Goal: Task Accomplishment & Management: Manage account settings

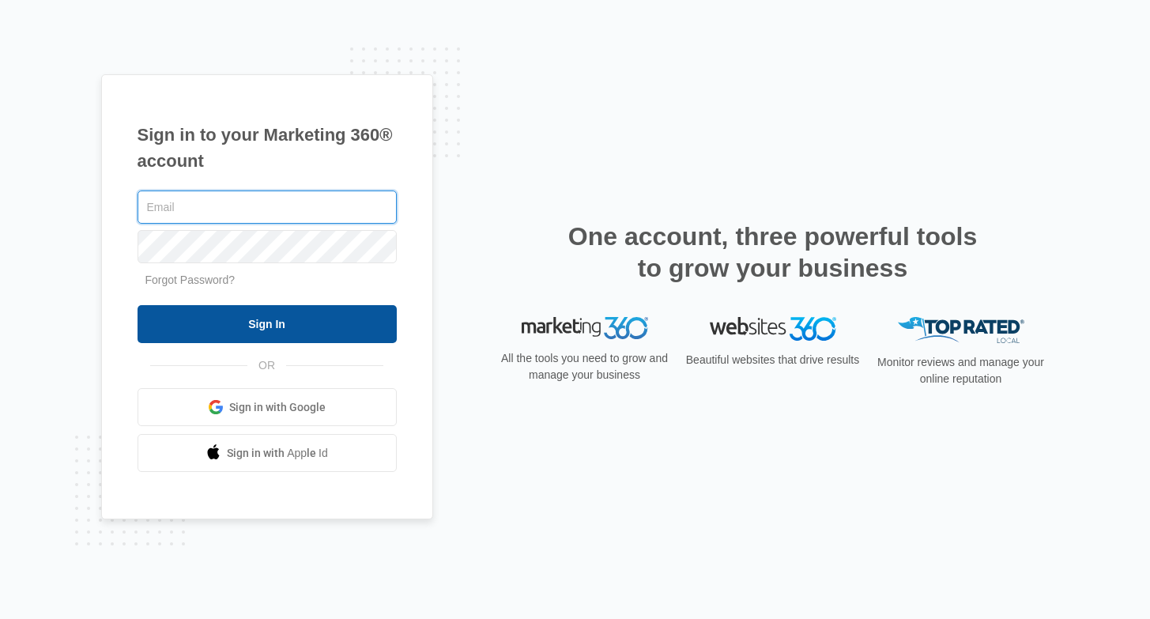
type input "joel.green@madwire.com"
click at [286, 332] on input "Sign In" at bounding box center [267, 324] width 259 height 38
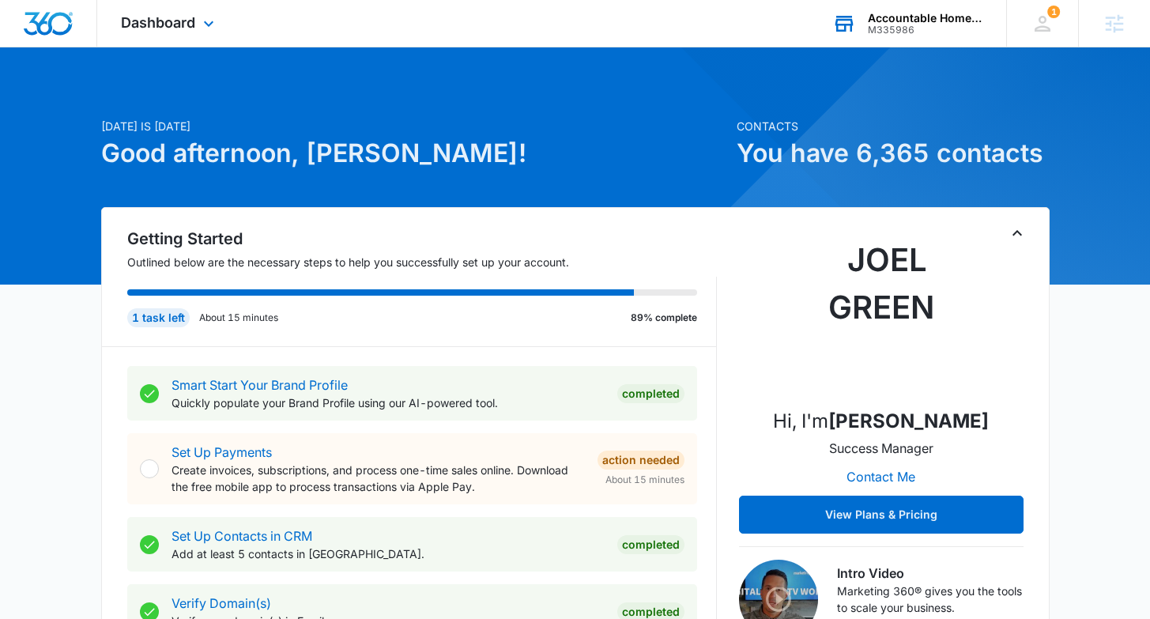
click at [920, 26] on div "M335986" at bounding box center [925, 30] width 115 height 11
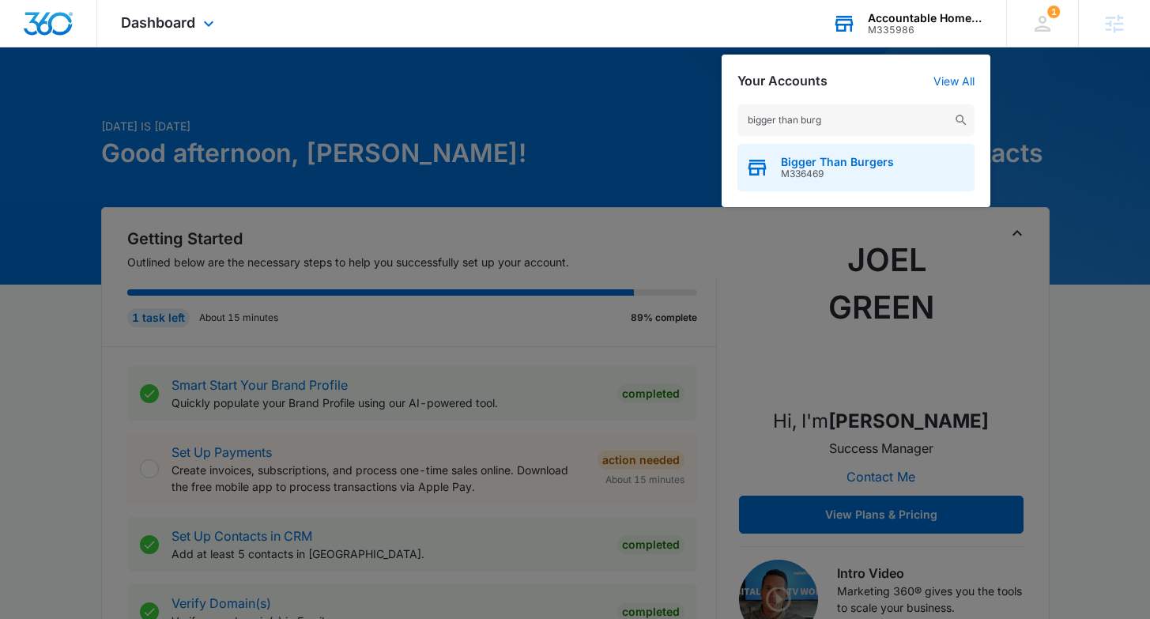
type input "bigger than burg"
click at [842, 167] on span "Bigger Than Burgers" at bounding box center [837, 162] width 113 height 13
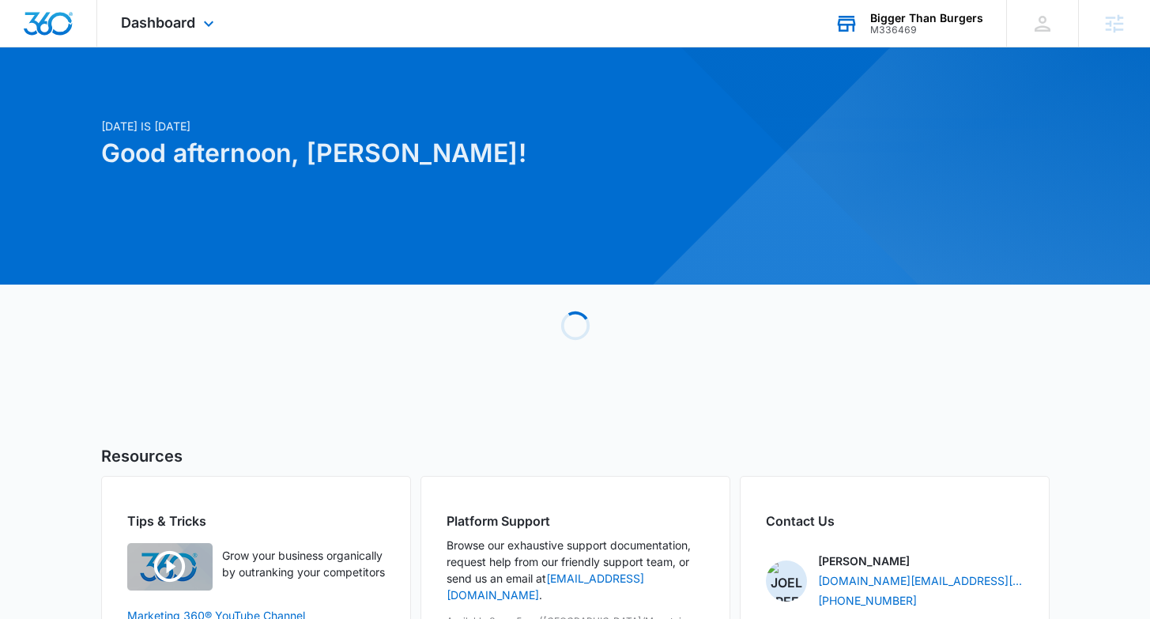
click at [194, 44] on div "Dashboard Apps Reputation Websites Forms CRM Email Social Shop Payments POS Con…" at bounding box center [169, 23] width 145 height 47
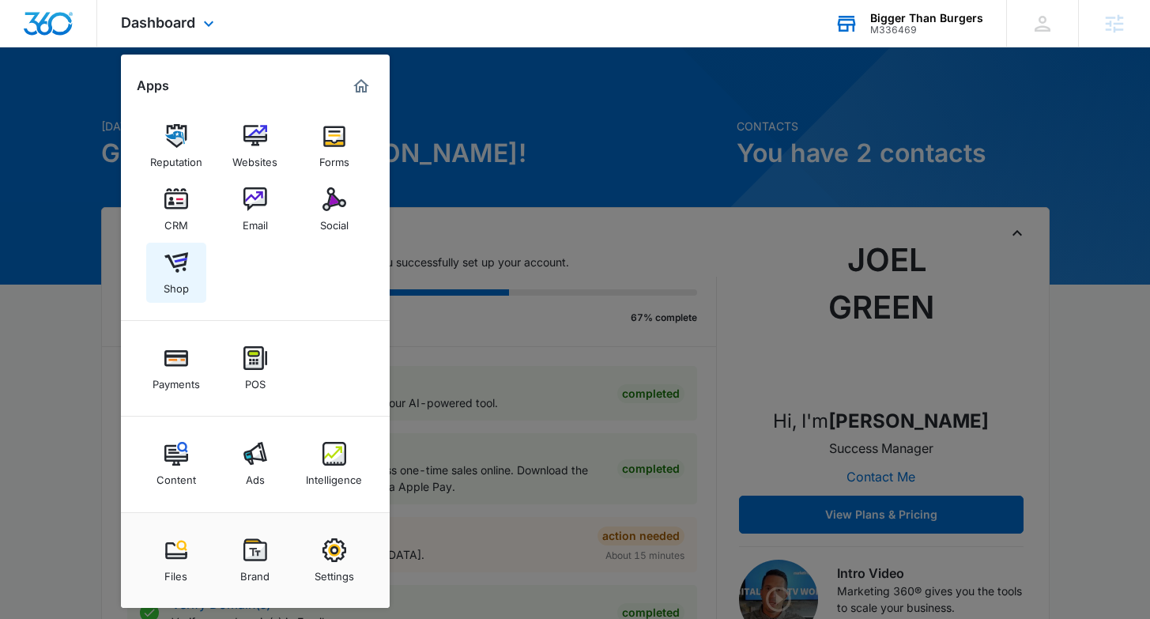
click at [166, 272] on img at bounding box center [176, 263] width 24 height 24
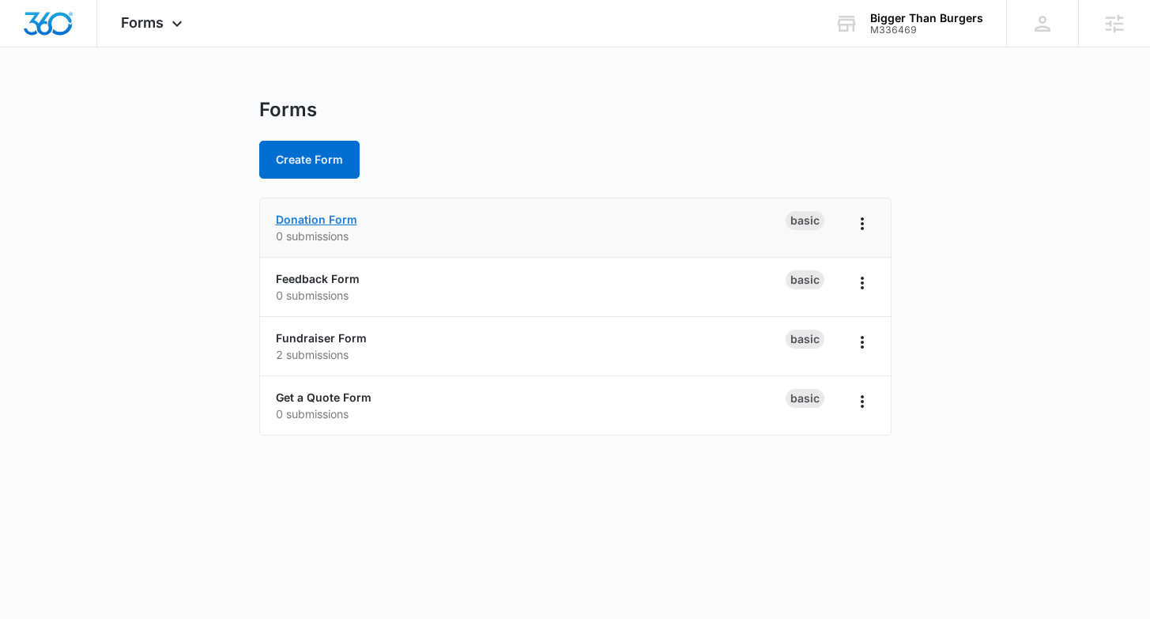
click at [337, 217] on link "Donation Form" at bounding box center [316, 219] width 81 height 13
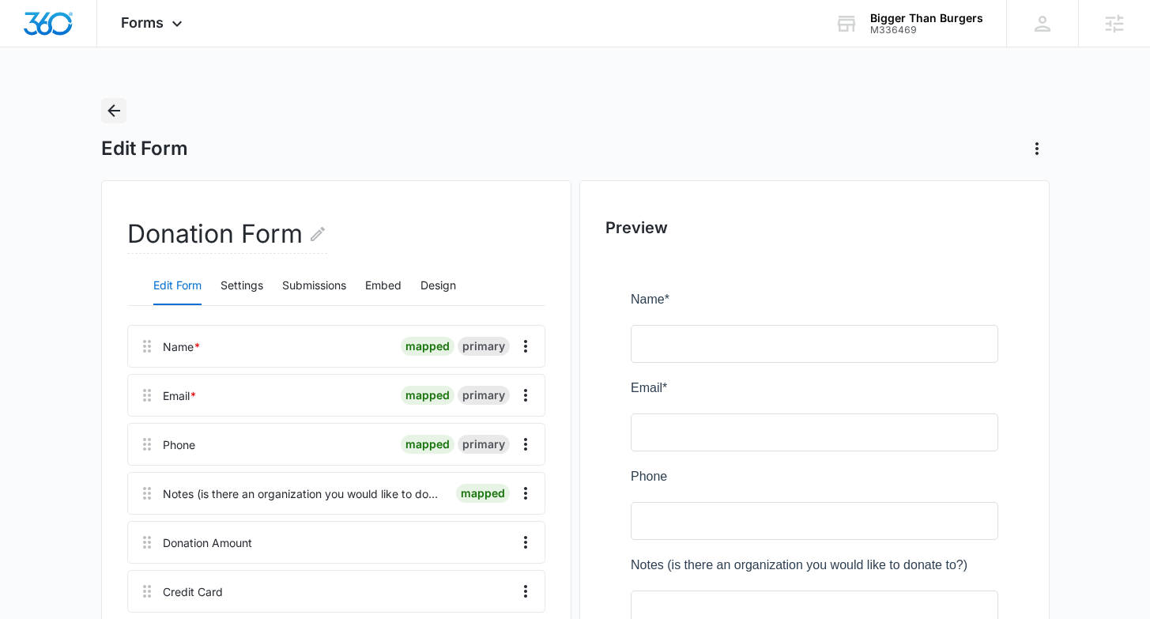
click at [120, 108] on icon "Back" at bounding box center [113, 110] width 19 height 19
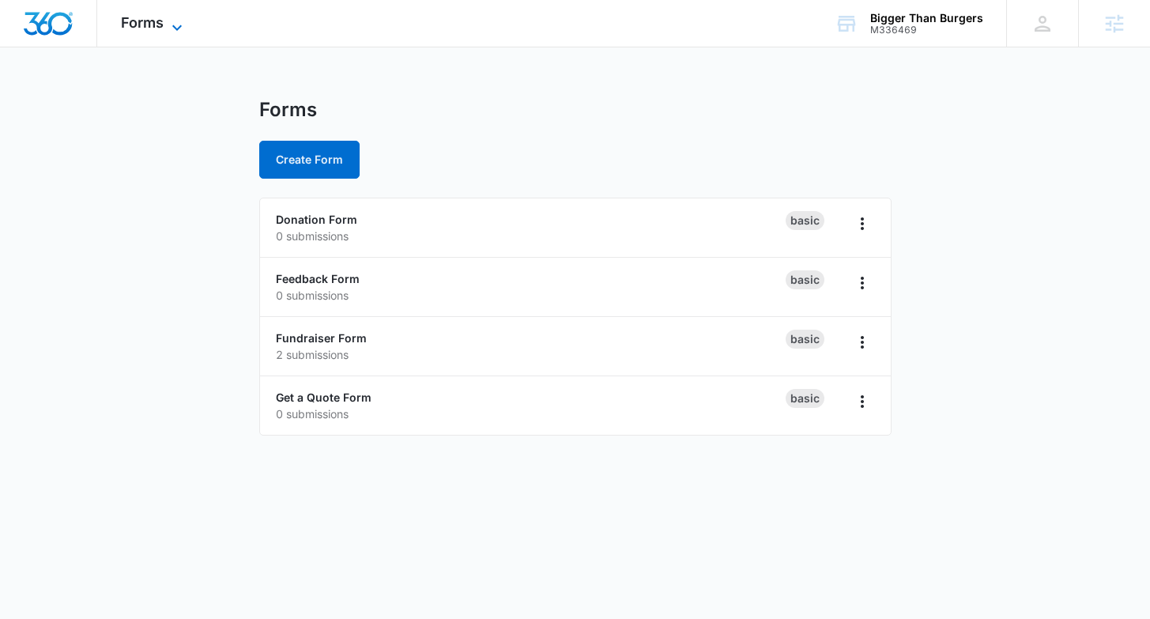
click at [162, 21] on span "Forms" at bounding box center [142, 22] width 43 height 17
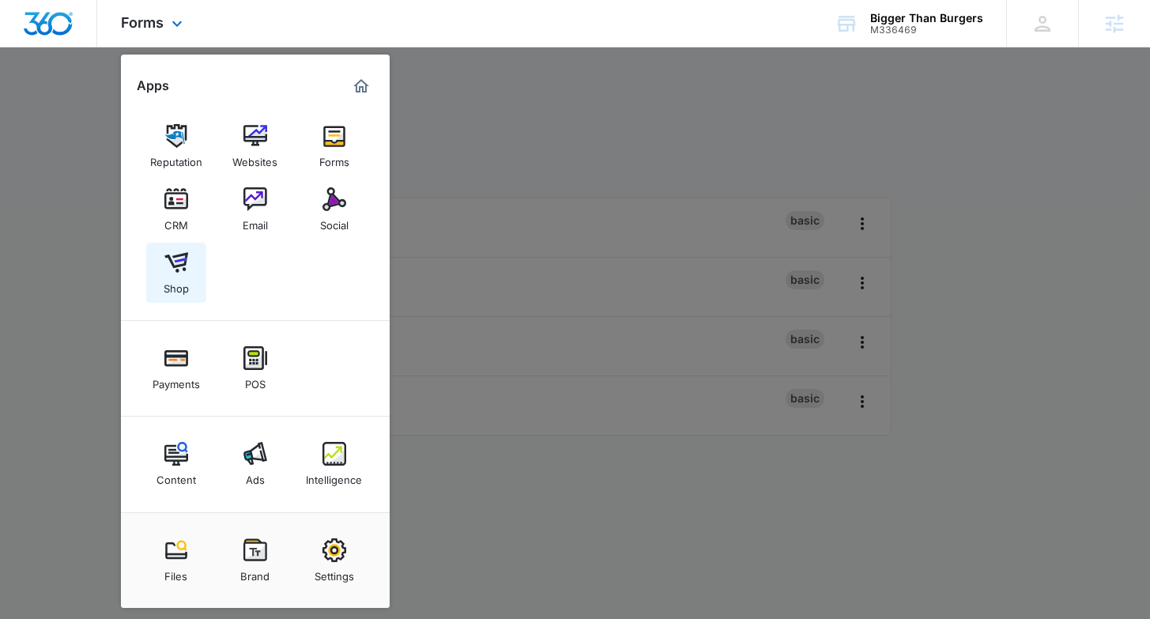
click at [175, 264] on img at bounding box center [176, 263] width 24 height 24
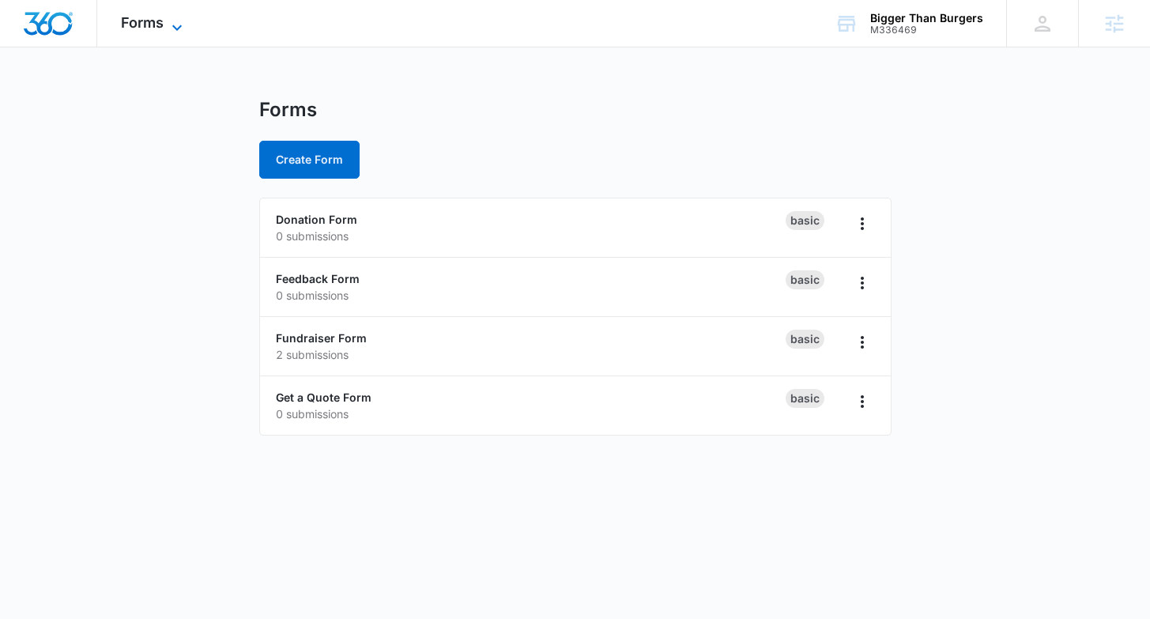
click at [153, 24] on span "Forms" at bounding box center [142, 22] width 43 height 17
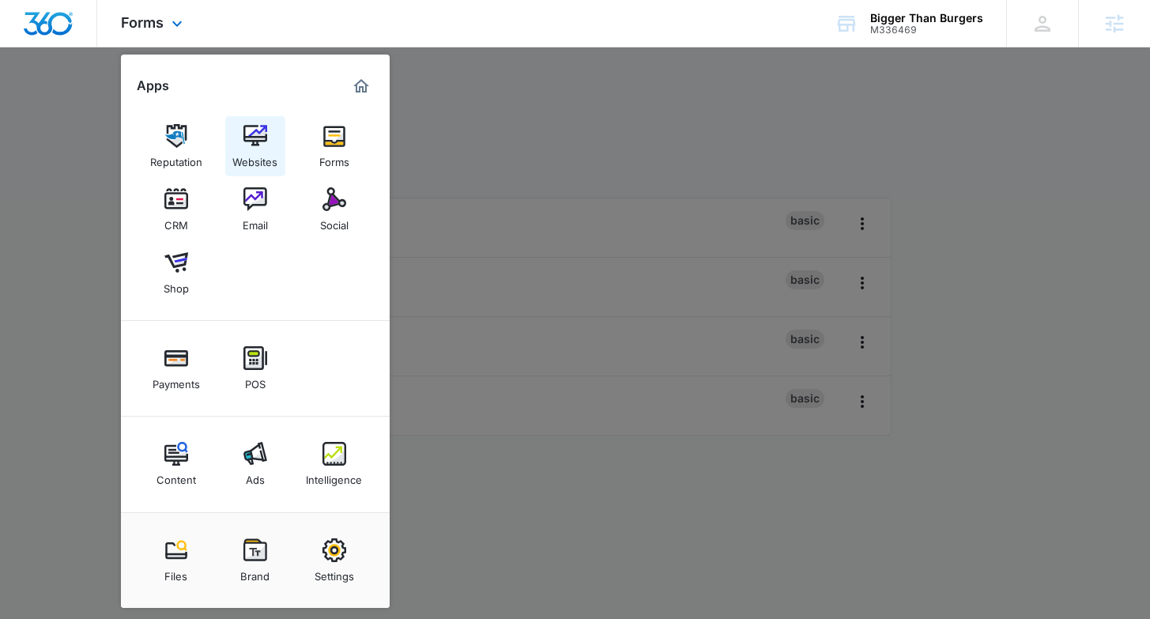
click at [255, 150] on div "Websites" at bounding box center [254, 158] width 45 height 21
